Goal: Transaction & Acquisition: Purchase product/service

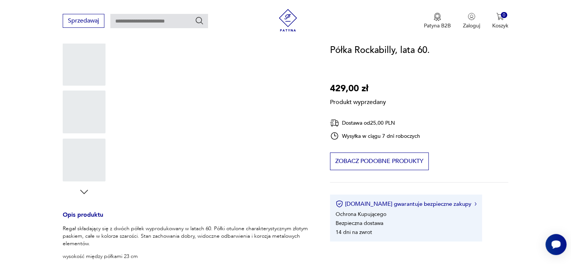
scroll to position [57, 0]
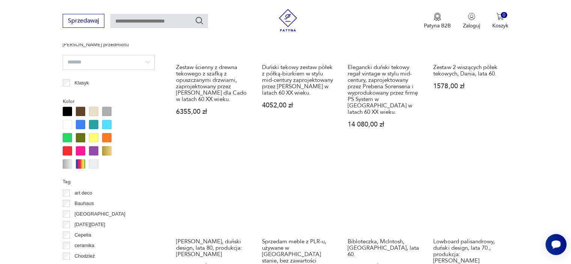
scroll to position [841, 0]
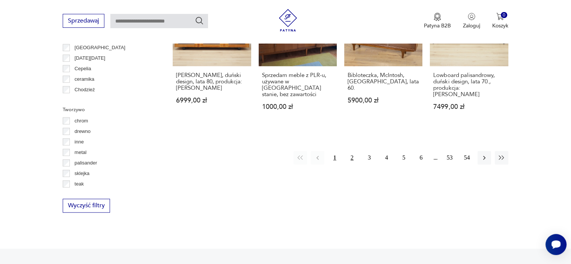
click at [355, 151] on button "2" at bounding box center [352, 158] width 14 height 14
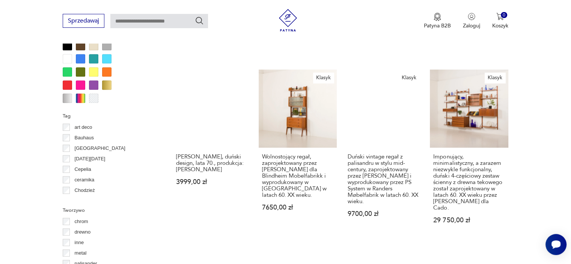
scroll to position [777, 0]
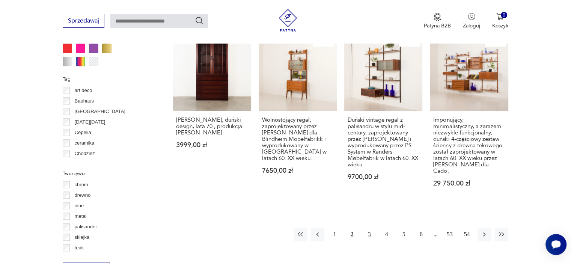
click at [369, 227] on button "3" at bounding box center [370, 234] width 14 height 14
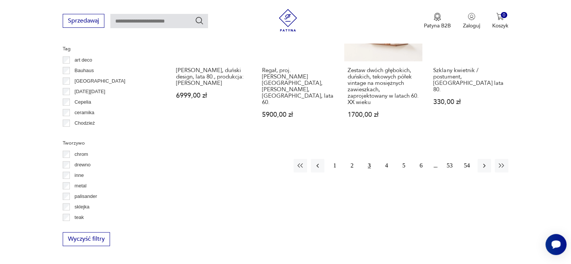
scroll to position [810, 0]
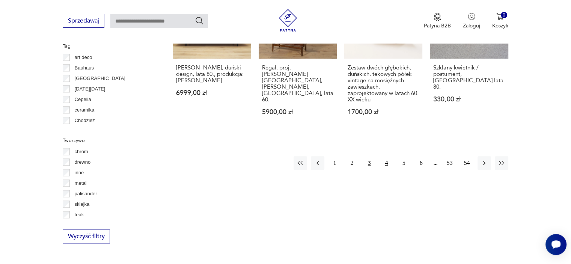
click at [386, 156] on button "4" at bounding box center [387, 163] width 14 height 14
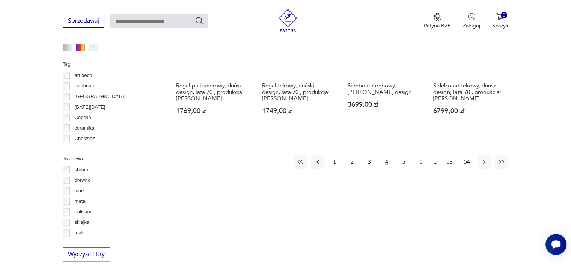
scroll to position [793, 0]
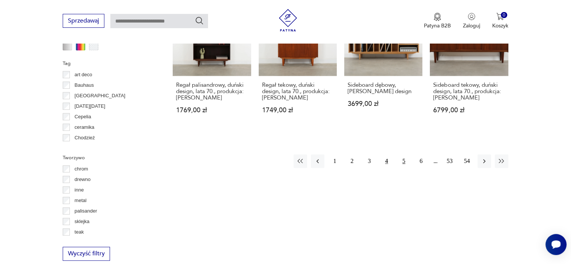
click at [404, 160] on button "5" at bounding box center [404, 161] width 14 height 14
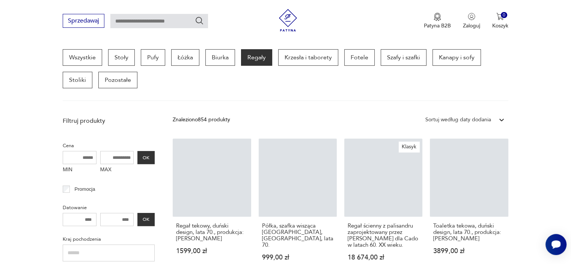
scroll to position [199, 0]
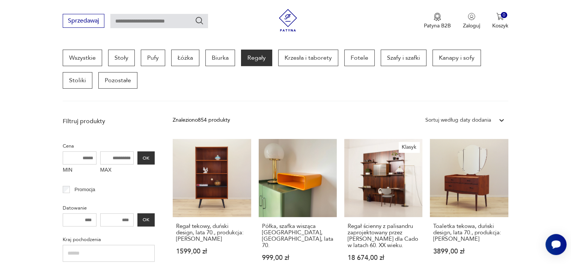
click at [478, 119] on div "Sortuj według daty dodania" at bounding box center [458, 120] width 66 height 8
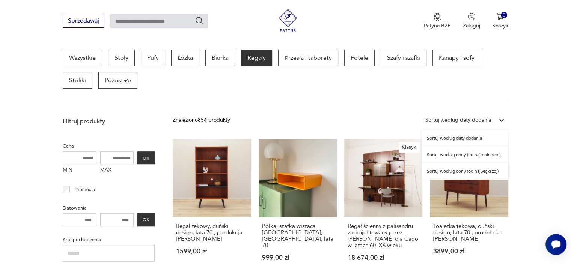
click at [455, 159] on div "Sortuj według ceny (od najmniejszej)" at bounding box center [464, 154] width 87 height 17
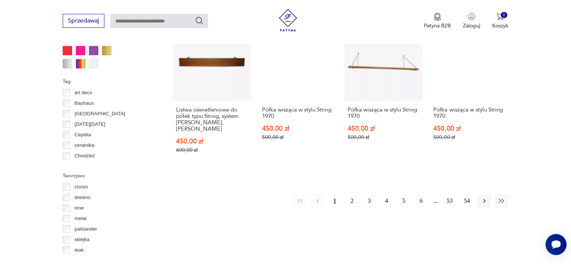
scroll to position [775, 0]
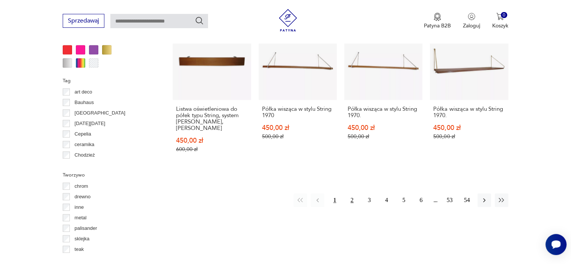
click at [352, 193] on button "2" at bounding box center [352, 200] width 14 height 14
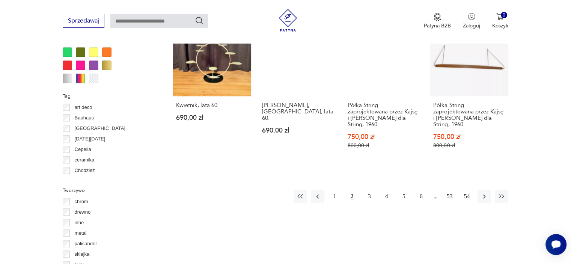
scroll to position [781, 0]
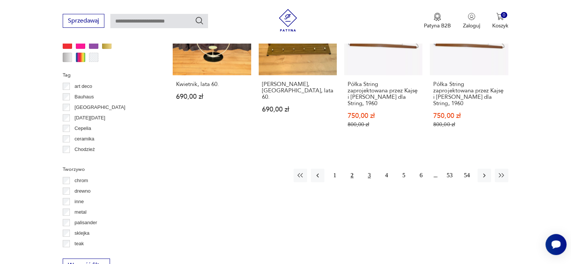
click at [368, 173] on button "3" at bounding box center [370, 176] width 14 height 14
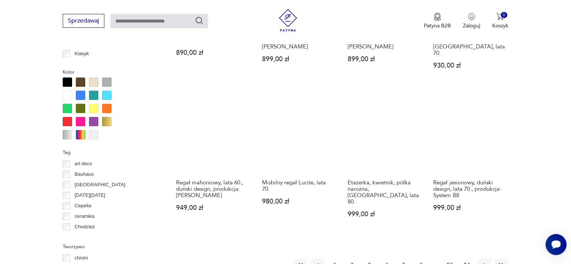
scroll to position [796, 0]
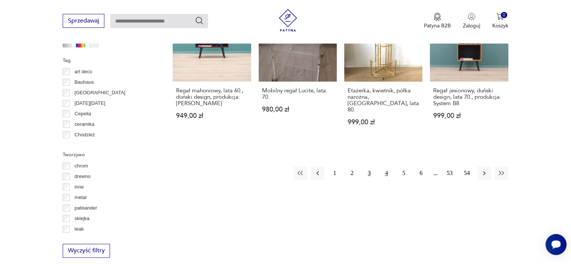
click at [387, 166] on button "4" at bounding box center [387, 173] width 14 height 14
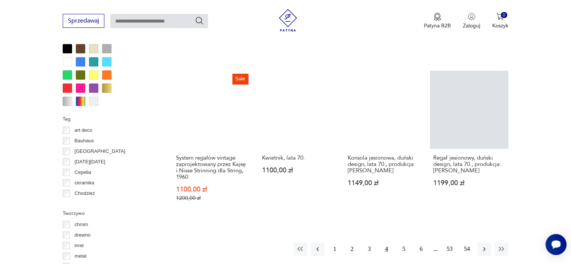
scroll to position [738, 0]
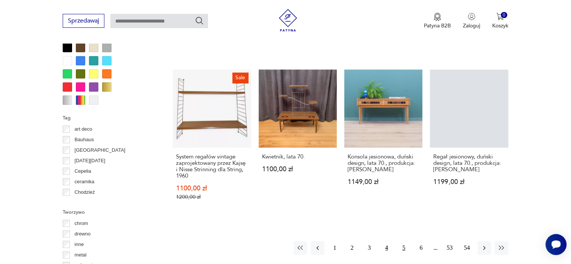
click at [403, 241] on button "5" at bounding box center [404, 248] width 14 height 14
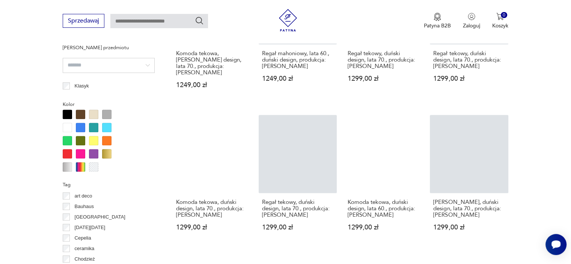
scroll to position [821, 0]
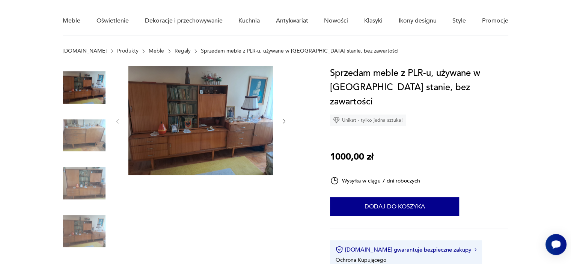
scroll to position [58, 0]
click at [284, 122] on icon "button" at bounding box center [284, 121] width 6 height 6
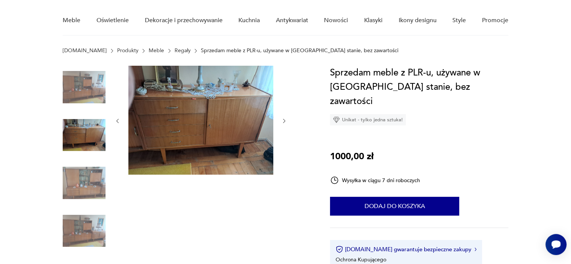
click at [284, 122] on icon "button" at bounding box center [284, 121] width 6 height 6
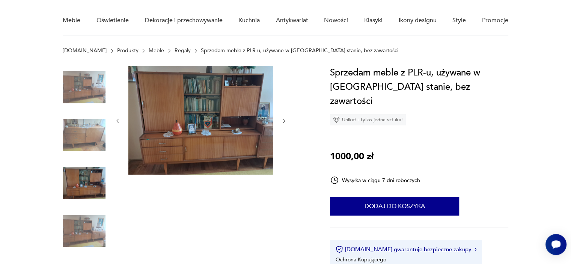
click at [284, 122] on icon "button" at bounding box center [284, 121] width 6 height 6
